Goal: Transaction & Acquisition: Purchase product/service

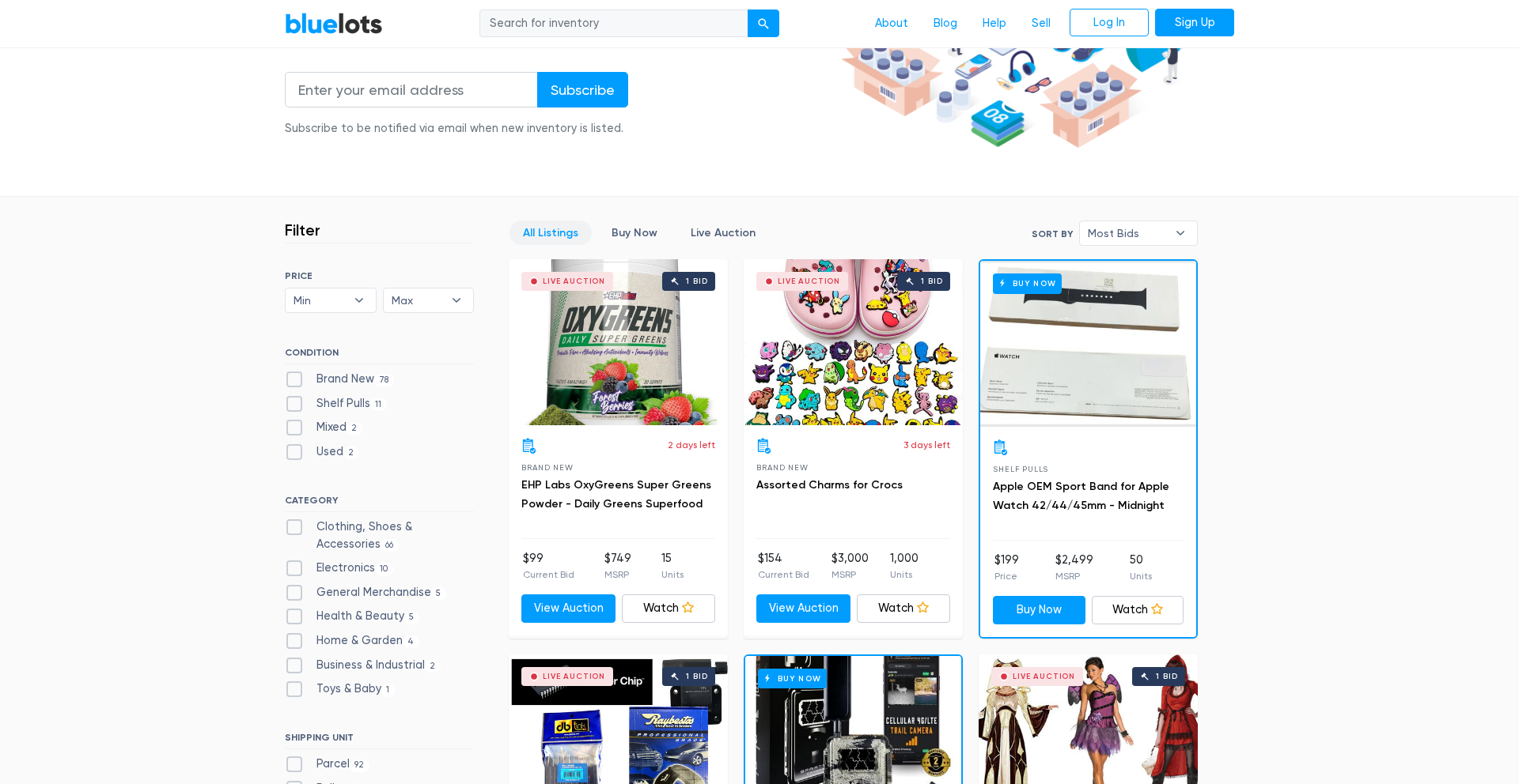
scroll to position [274, 0]
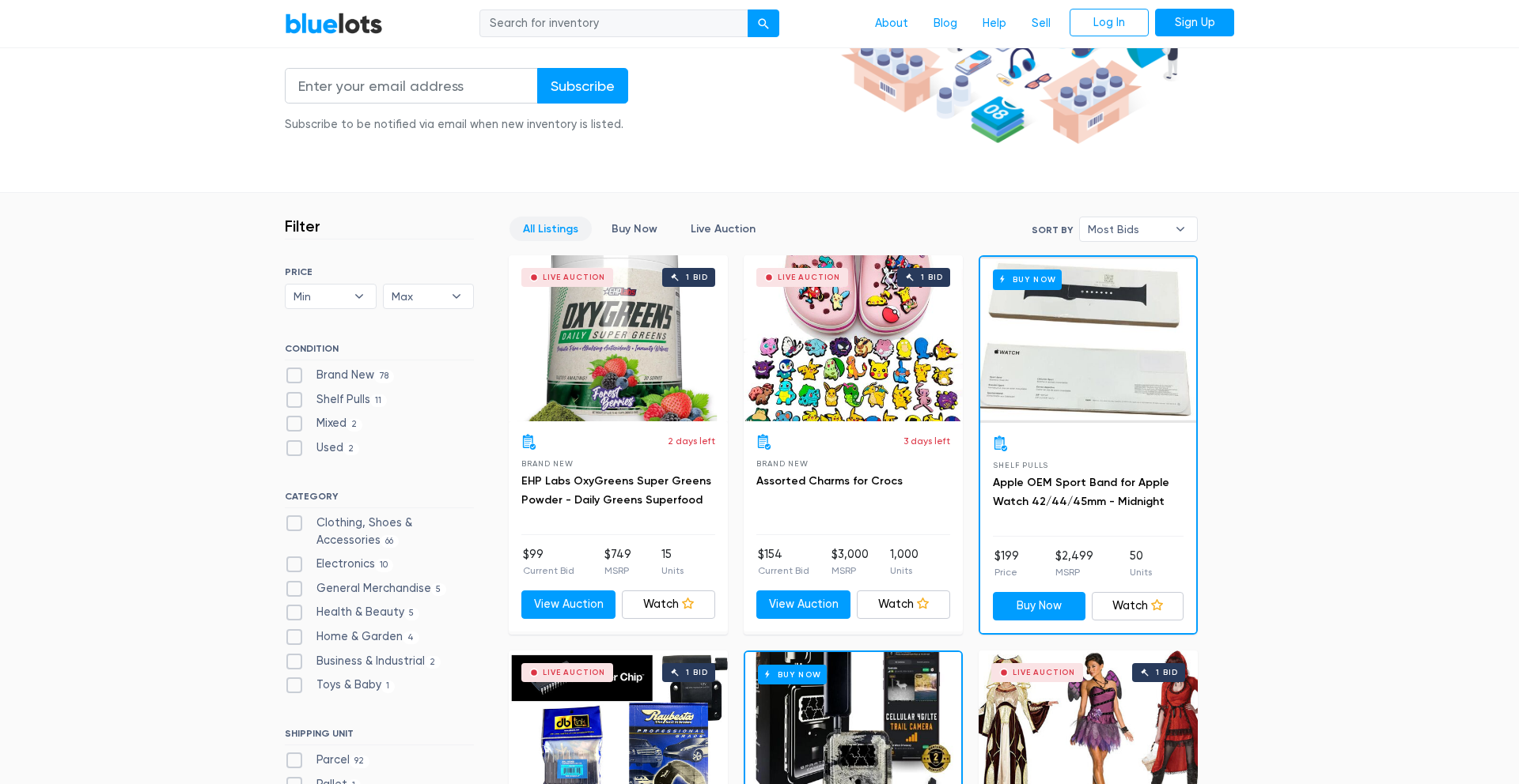
click at [292, 566] on label "Electronics 10" at bounding box center [339, 564] width 108 height 17
click at [292, 566] on input "Electronics 10" at bounding box center [289, 560] width 10 height 10
checkbox input "true"
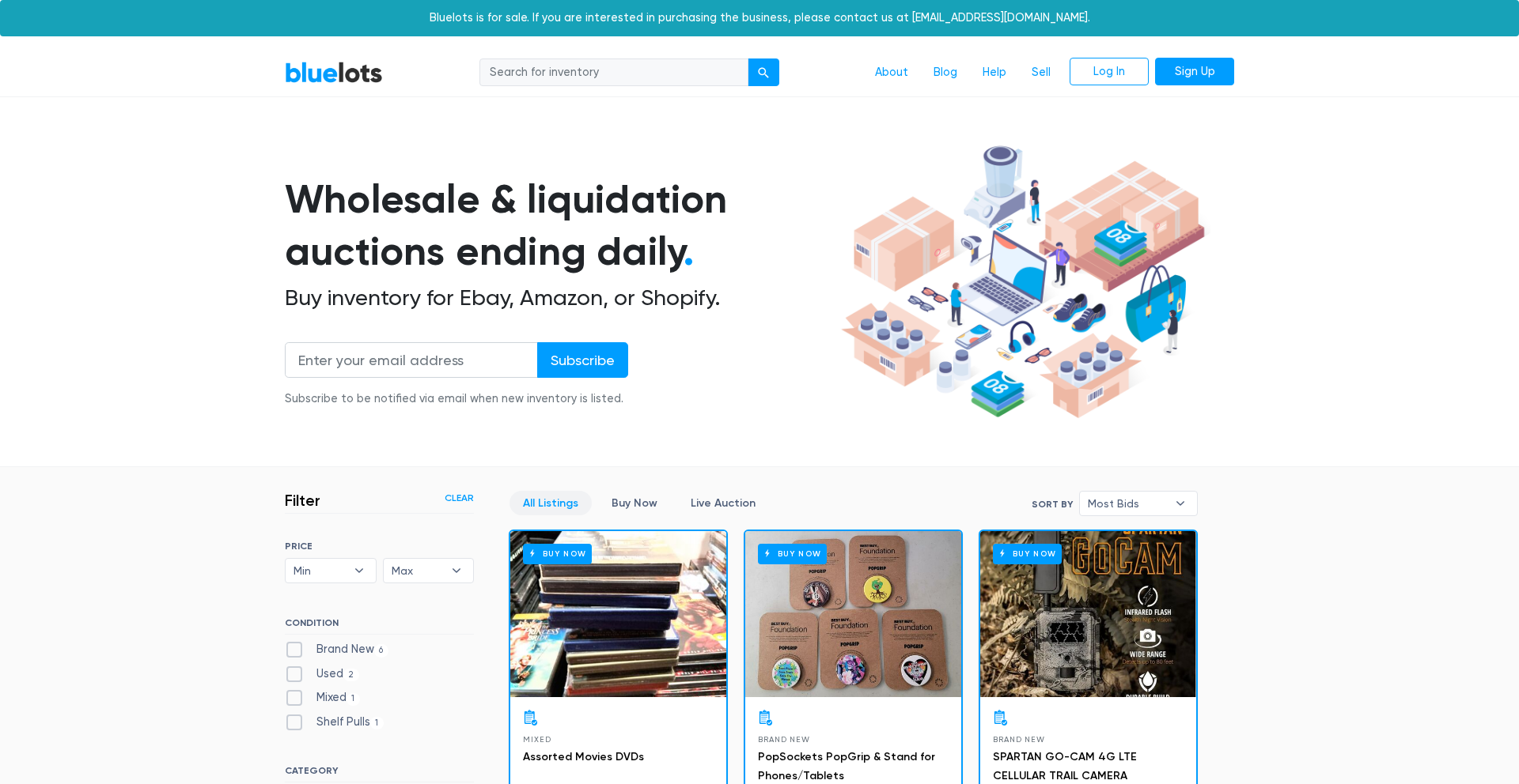
click at [518, 73] on input "search" at bounding box center [613, 73] width 269 height 28
type input "camera"
click at [748, 59] on button "submit" at bounding box center [763, 73] width 31 height 28
